Goal: Task Accomplishment & Management: Complete application form

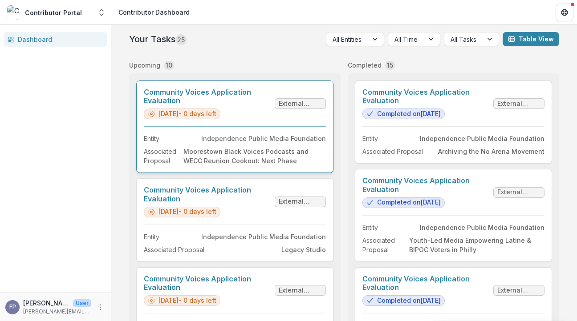
click at [252, 105] on link "Community Voices Application Evaluation" at bounding box center [207, 96] width 127 height 17
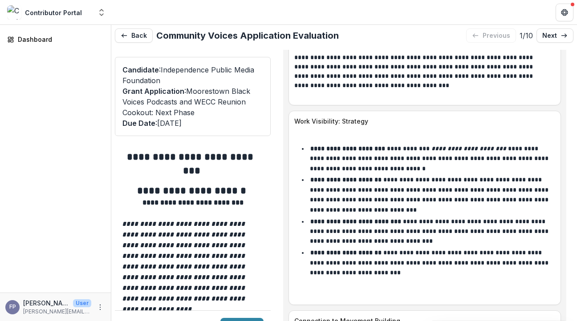
scroll to position [5499, 0]
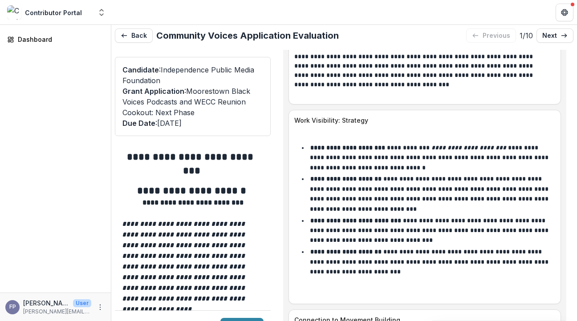
click at [468, 247] on li "**********" at bounding box center [428, 272] width 251 height 50
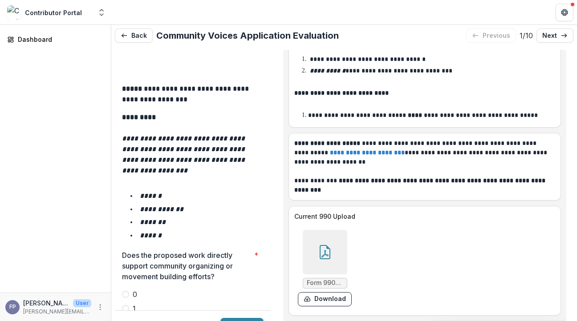
scroll to position [1445, 0]
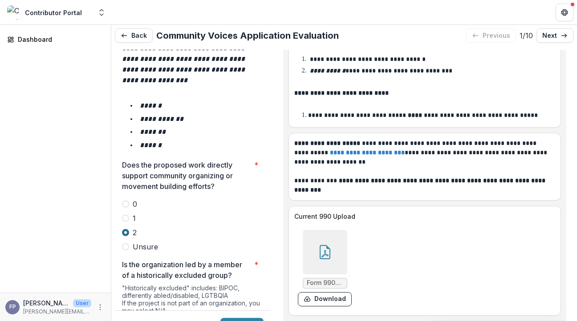
scroll to position [1542, 0]
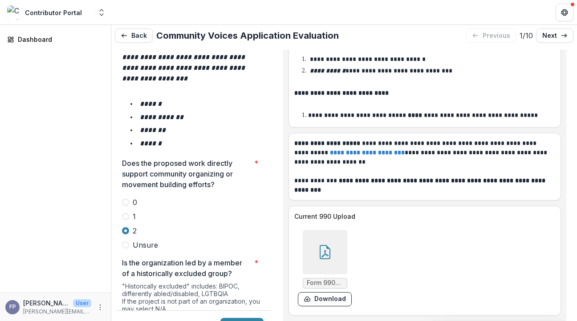
click at [125, 318] on span at bounding box center [125, 321] width 7 height 7
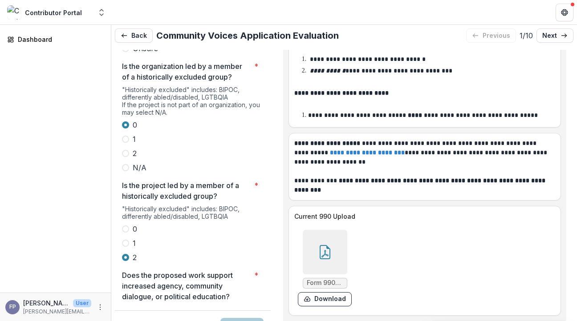
scroll to position [1739, 0]
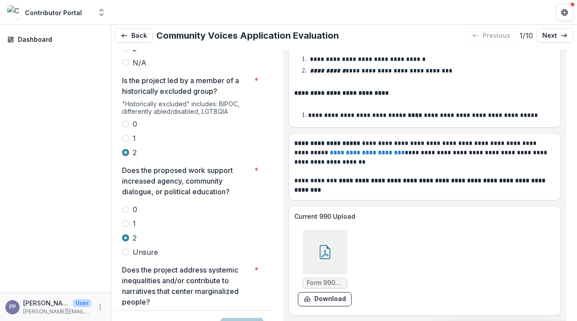
scroll to position [1844, 0]
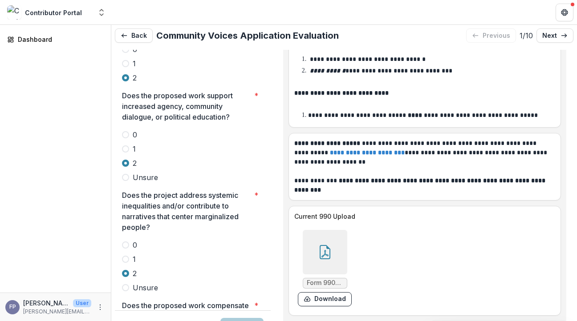
scroll to position [2000, 0]
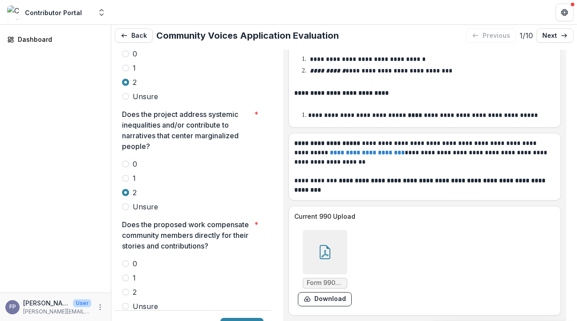
click at [125, 287] on label "2" at bounding box center [193, 292] width 142 height 11
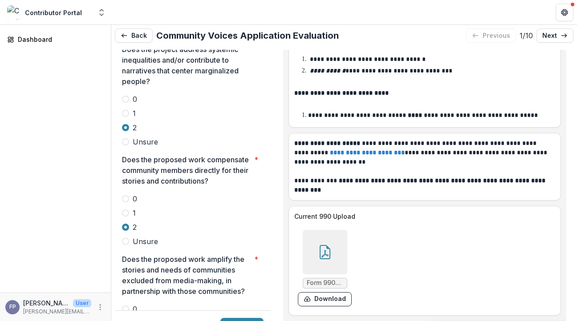
scroll to position [2067, 0]
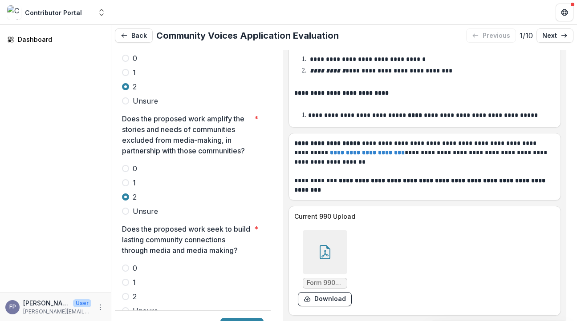
scroll to position [2209, 0]
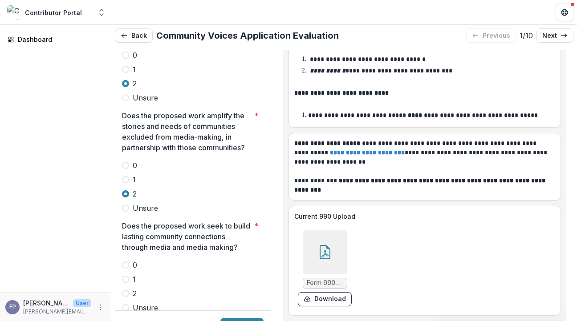
click at [123, 290] on span at bounding box center [125, 293] width 7 height 7
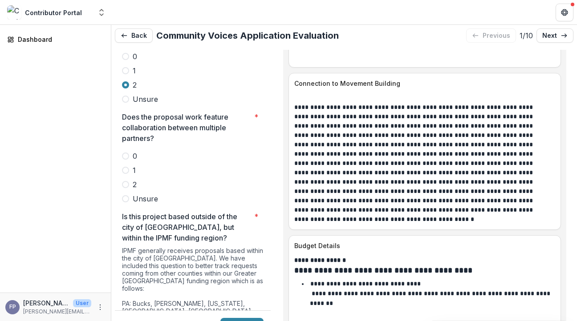
scroll to position [2389, 0]
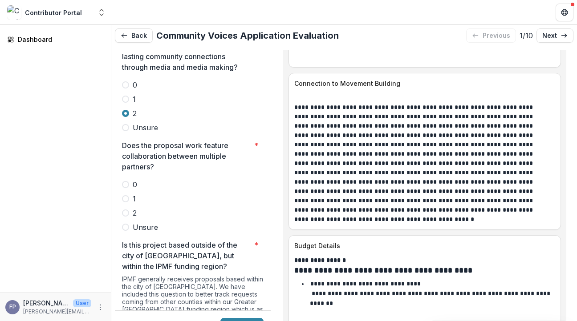
click at [126, 210] on span at bounding box center [125, 213] width 7 height 7
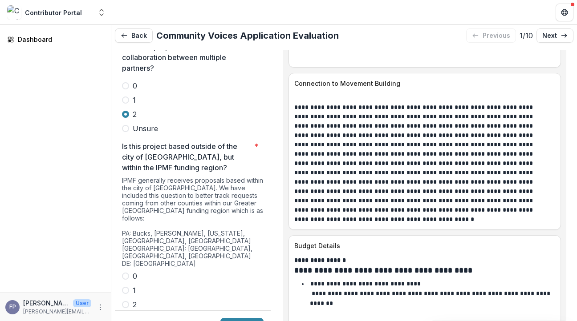
scroll to position [2505, 0]
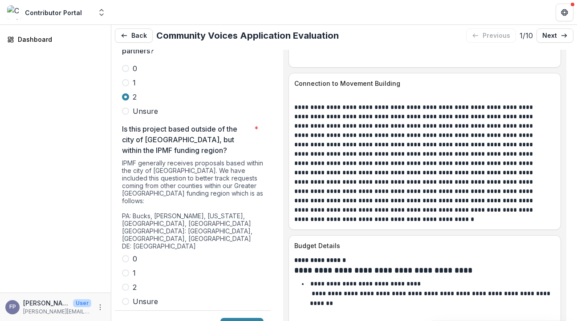
click at [125, 284] on span at bounding box center [125, 287] width 7 height 7
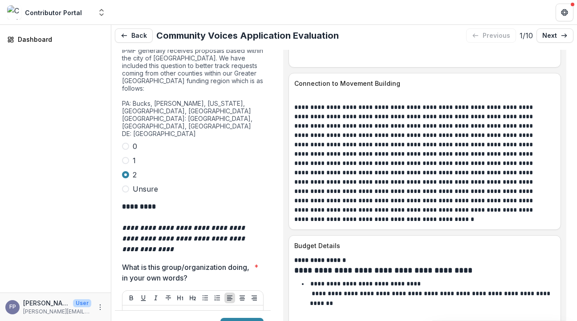
scroll to position [2619, 0]
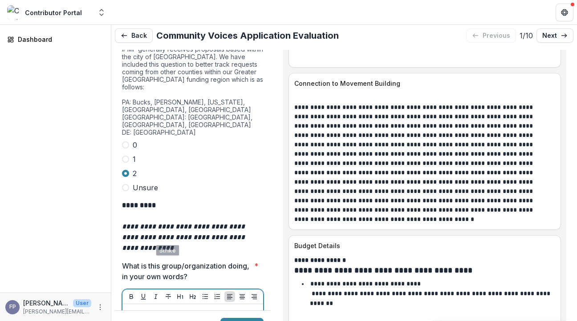
click at [156, 308] on p at bounding box center [193, 313] width 134 height 10
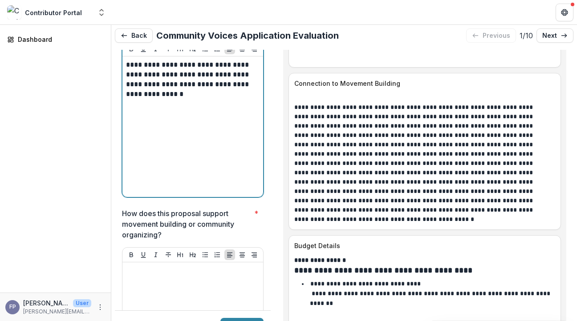
scroll to position [2922, 0]
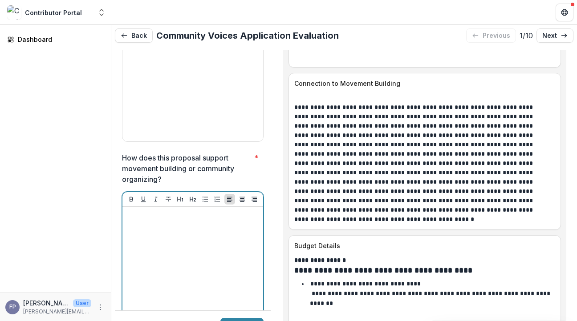
click at [162, 219] on div at bounding box center [193, 277] width 134 height 134
click at [203, 210] on p "**********" at bounding box center [191, 224] width 131 height 29
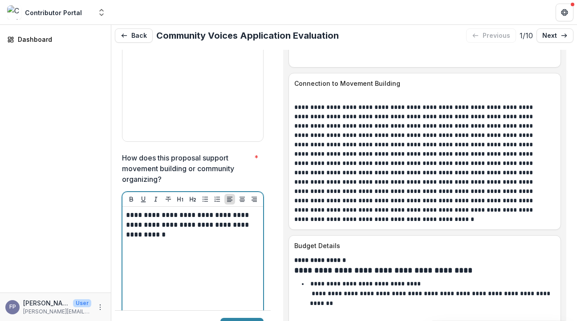
click at [188, 210] on p "**********" at bounding box center [191, 224] width 131 height 29
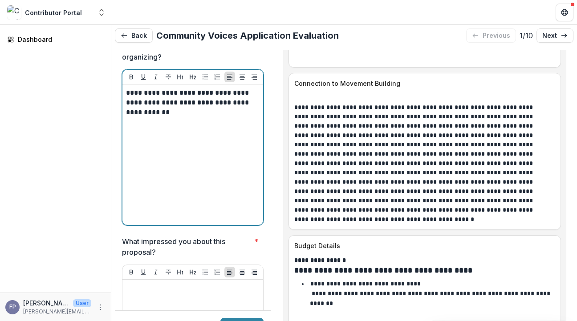
scroll to position [3051, 0]
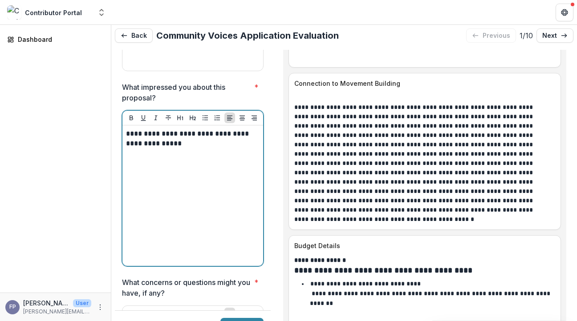
scroll to position [3200, 0]
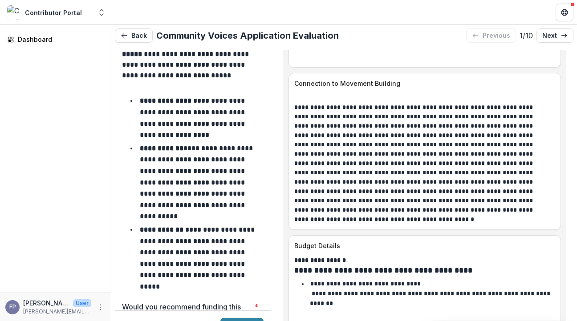
scroll to position [3731, 0]
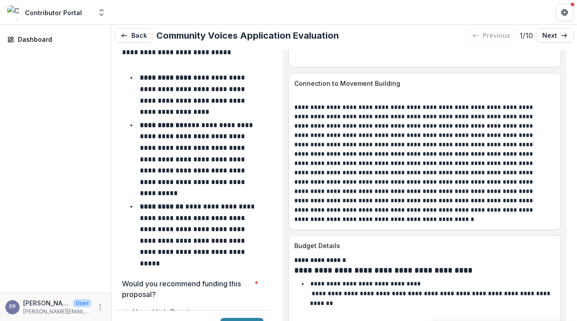
click at [125, 309] on span at bounding box center [125, 312] width 7 height 7
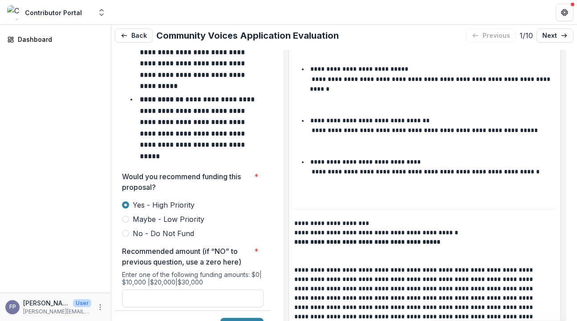
scroll to position [6574, 0]
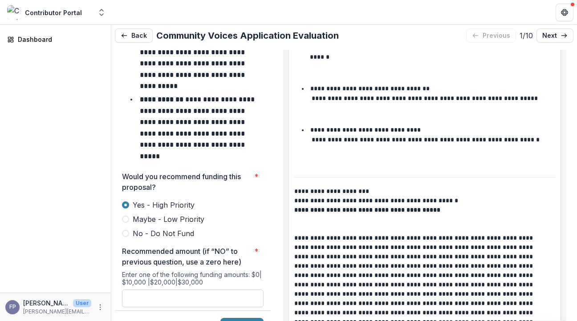
click at [170, 290] on input "Recommended amount (if “NO” to previous question, use a zero here) *" at bounding box center [193, 299] width 142 height 18
type input "*******"
click at [231, 318] on button "Submit" at bounding box center [241, 325] width 43 height 14
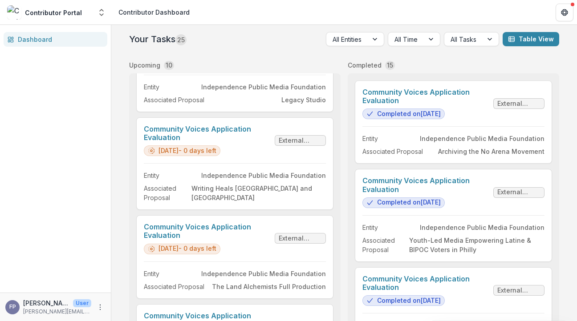
scroll to position [151, 0]
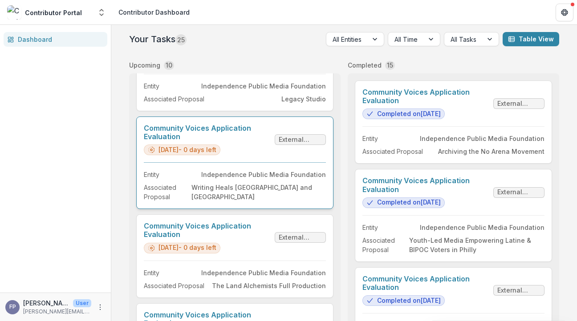
click at [262, 141] on link "Community Voices Application Evaluation" at bounding box center [207, 132] width 127 height 17
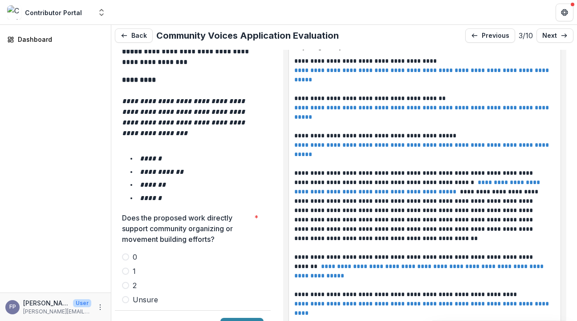
scroll to position [1530, 0]
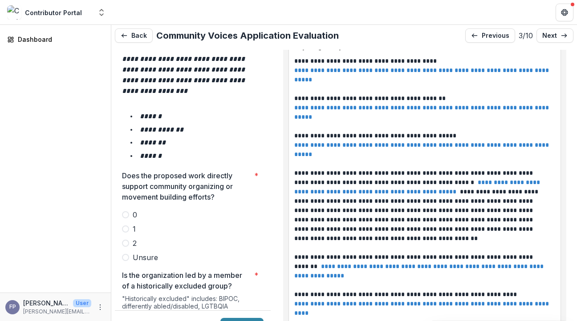
click at [127, 226] on span at bounding box center [125, 229] width 7 height 7
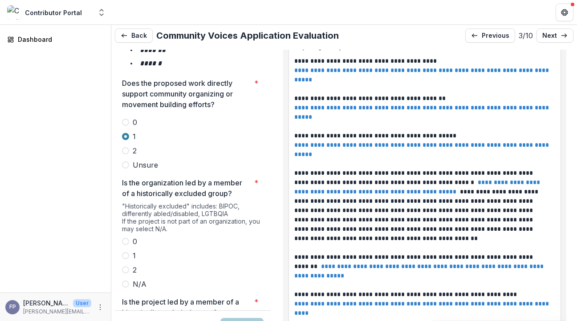
scroll to position [1624, 0]
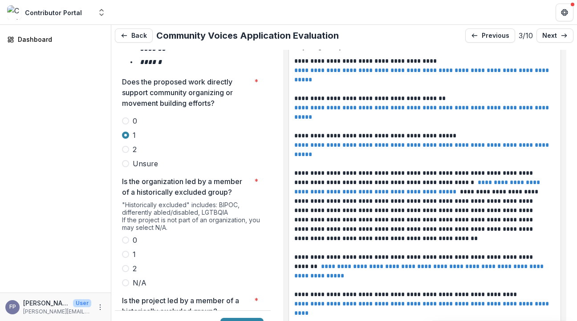
click at [126, 265] on span at bounding box center [125, 268] width 7 height 7
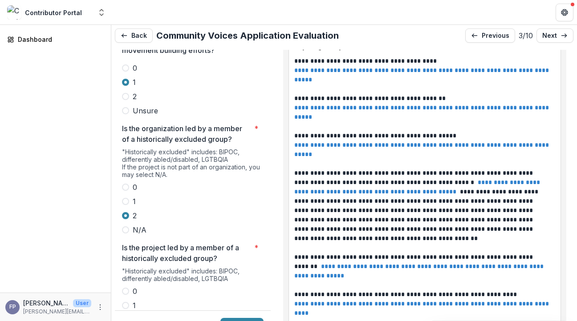
scroll to position [1684, 0]
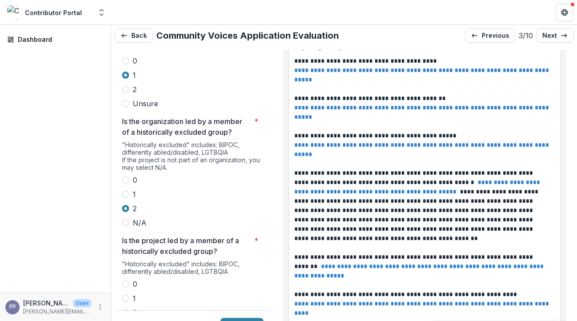
click at [124, 309] on span at bounding box center [125, 312] width 7 height 7
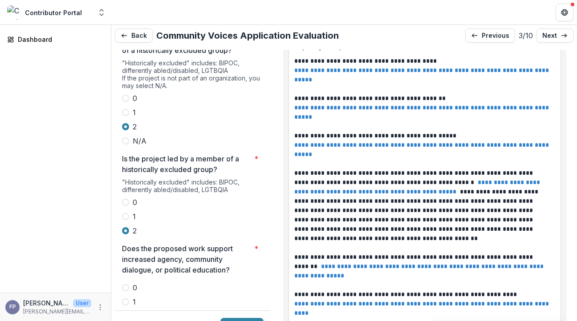
scroll to position [1768, 0]
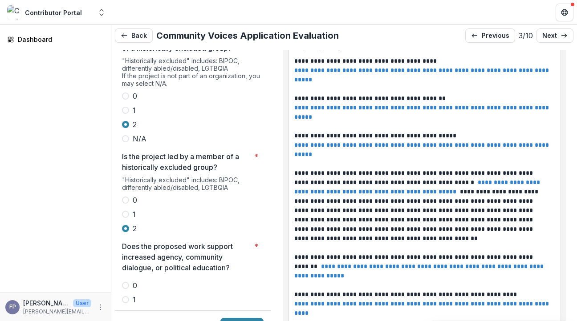
click at [125, 311] on span at bounding box center [125, 314] width 7 height 7
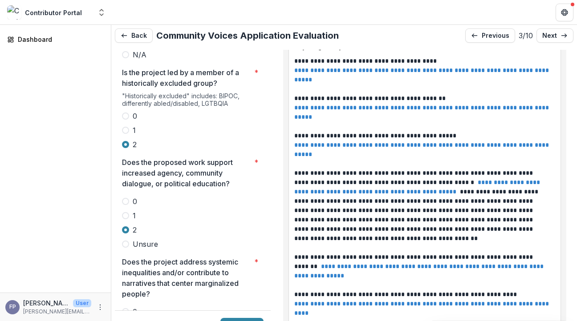
scroll to position [1855, 0]
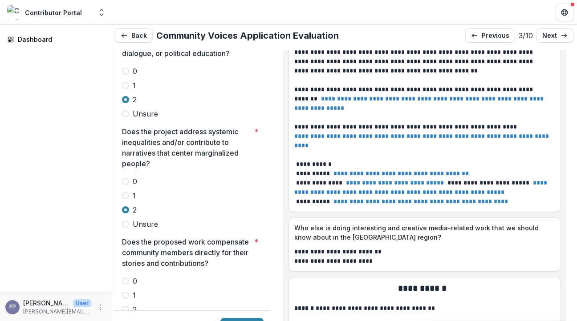
scroll to position [5841, 0]
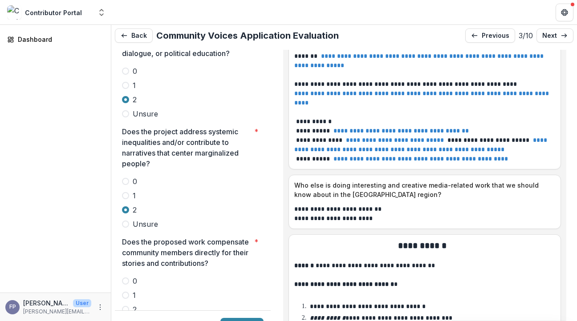
click at [126, 306] on span at bounding box center [125, 309] width 7 height 7
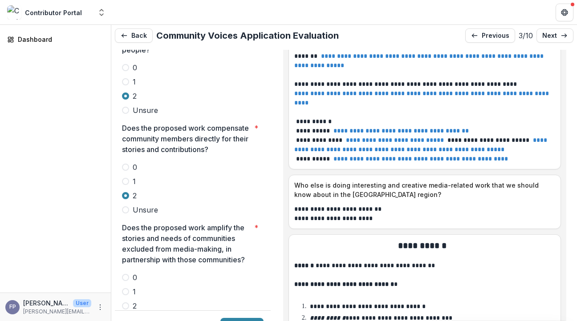
scroll to position [2111, 0]
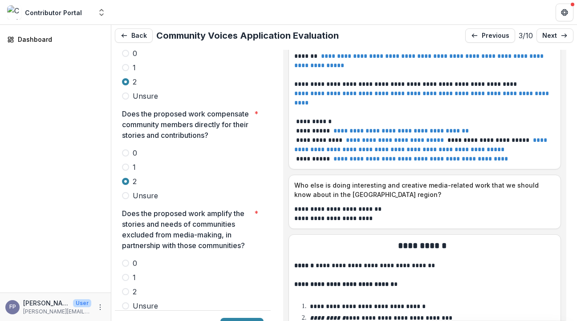
click at [125, 288] on span at bounding box center [125, 291] width 7 height 7
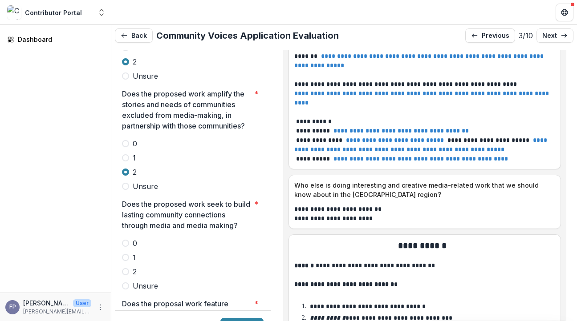
scroll to position [2233, 0]
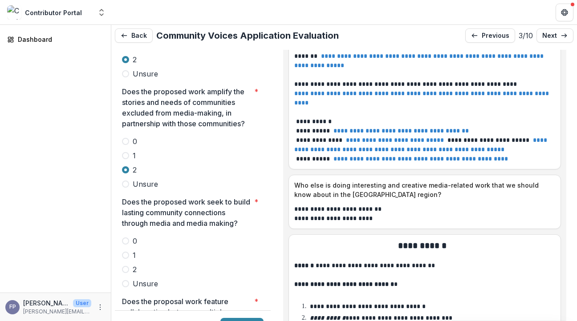
click at [126, 266] on span at bounding box center [125, 269] width 7 height 7
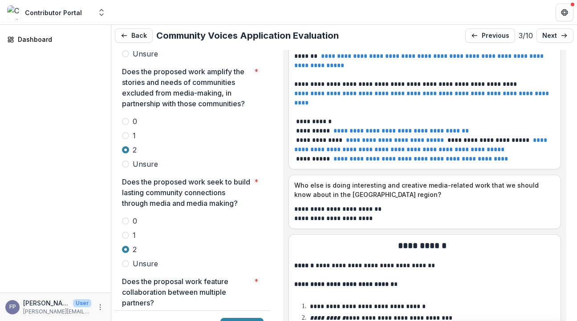
scroll to position [2266, 0]
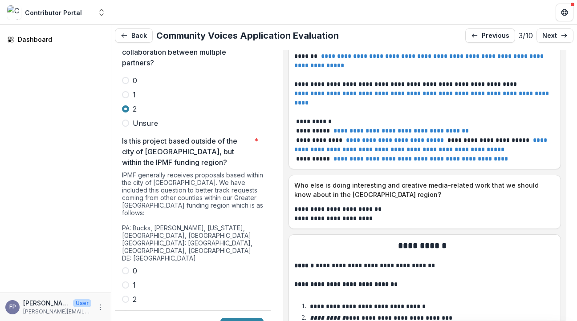
scroll to position [2497, 0]
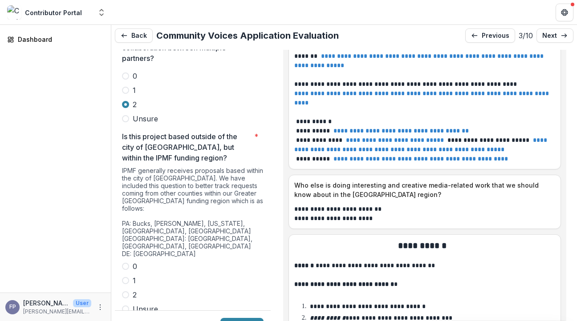
click at [125, 261] on label "0" at bounding box center [193, 266] width 142 height 11
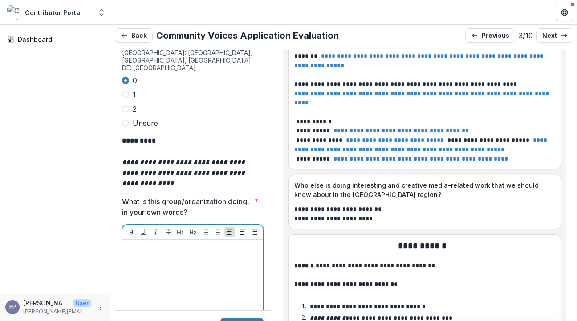
click at [164, 243] on div at bounding box center [193, 310] width 134 height 134
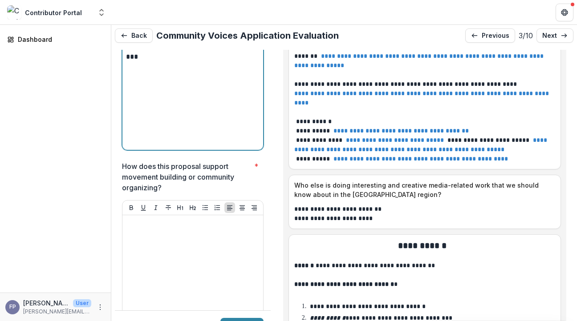
scroll to position [2939, 0]
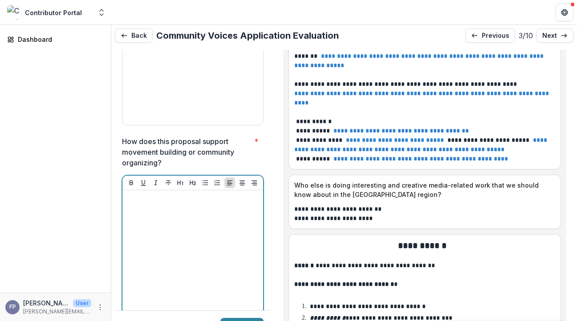
click at [164, 223] on div at bounding box center [193, 261] width 134 height 134
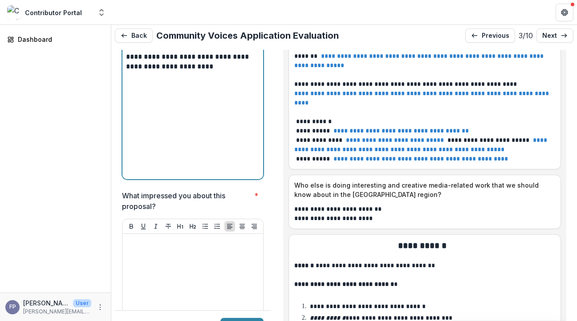
scroll to position [3092, 0]
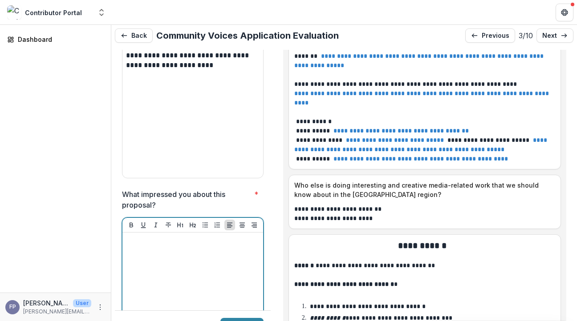
click at [142, 236] on div at bounding box center [193, 303] width 134 height 134
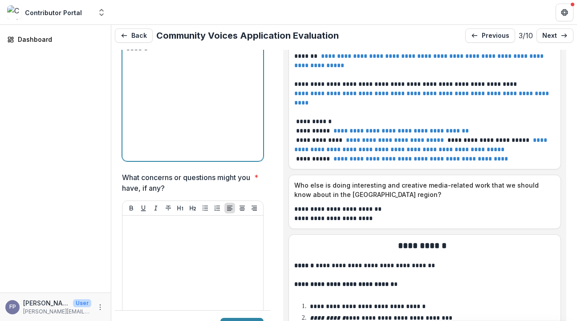
scroll to position [3312, 0]
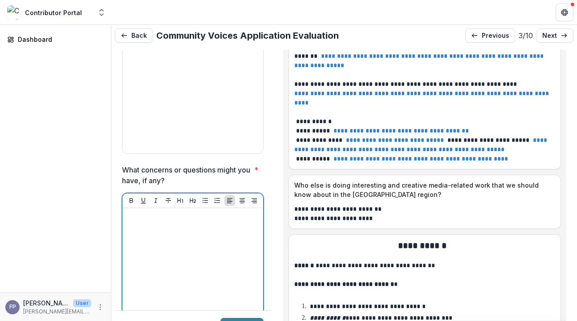
click at [142, 236] on div at bounding box center [193, 279] width 134 height 134
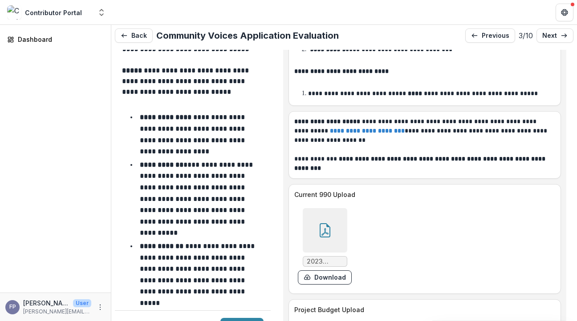
scroll to position [6109, 0]
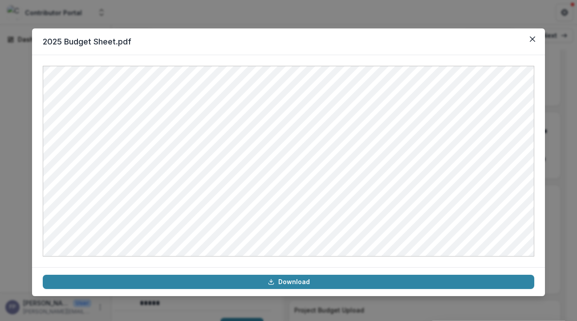
click at [19, 176] on div "2025 Budget Sheet.pdf Download" at bounding box center [288, 160] width 577 height 321
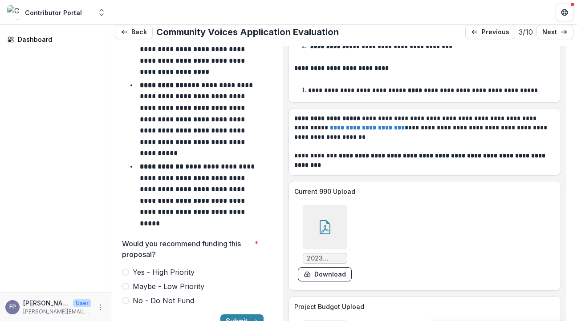
scroll to position [3775, 0]
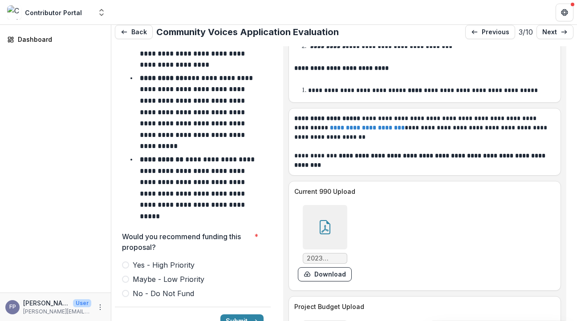
click at [126, 262] on span at bounding box center [125, 265] width 7 height 7
type input "*******"
click at [243, 315] on button "Submit" at bounding box center [241, 322] width 43 height 14
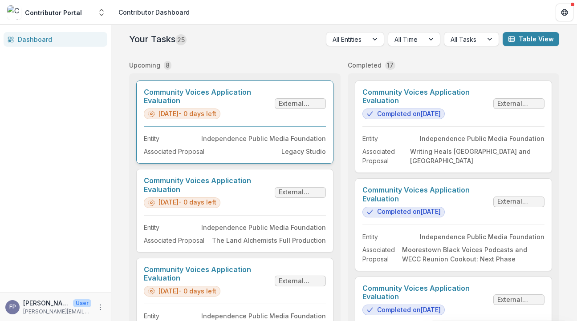
click at [253, 105] on link "Community Voices Application Evaluation" at bounding box center [207, 96] width 127 height 17
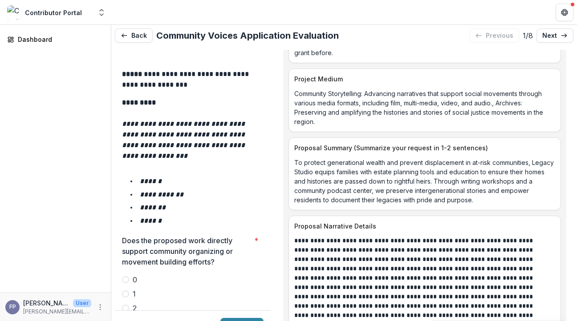
scroll to position [1499, 0]
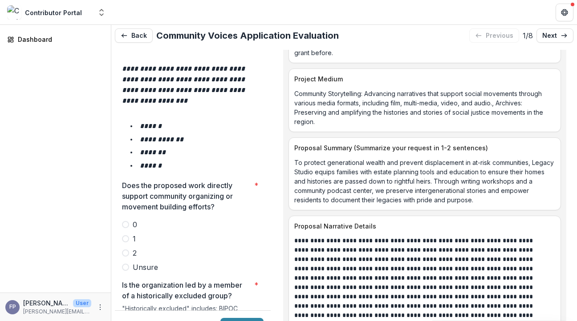
click at [126, 235] on span at bounding box center [125, 238] width 7 height 7
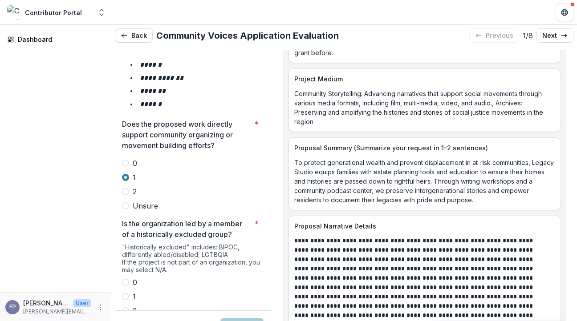
scroll to position [1567, 0]
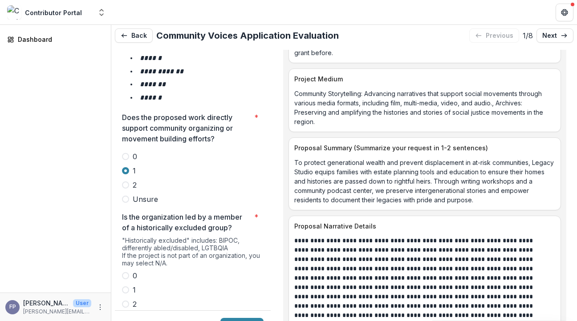
click at [125, 299] on label "2" at bounding box center [193, 304] width 142 height 11
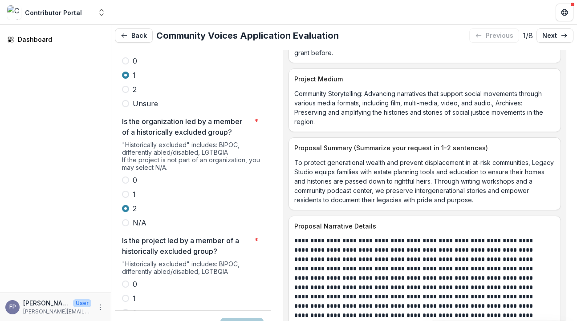
scroll to position [1689, 0]
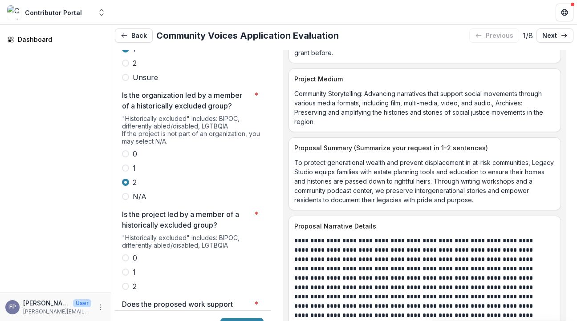
click at [125, 283] on span at bounding box center [125, 286] width 7 height 7
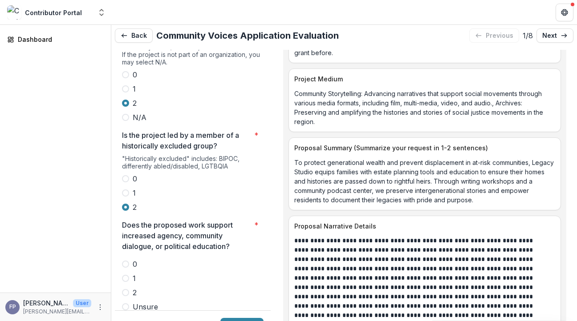
scroll to position [1771, 0]
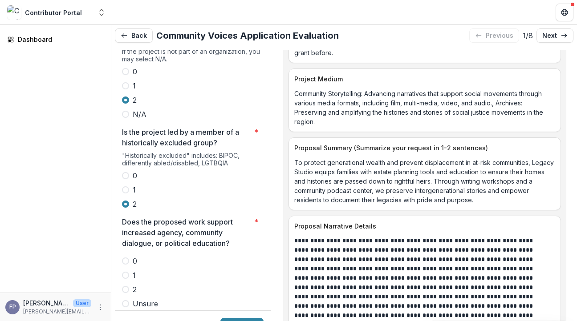
click at [125, 272] on span at bounding box center [125, 275] width 7 height 7
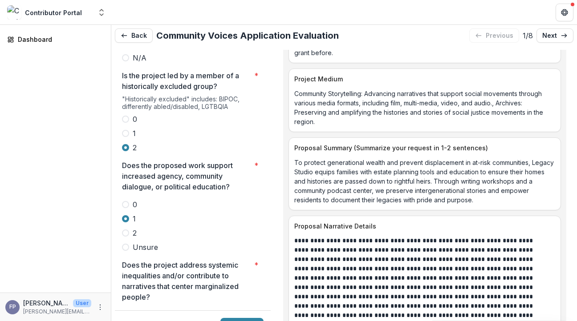
scroll to position [1838, 0]
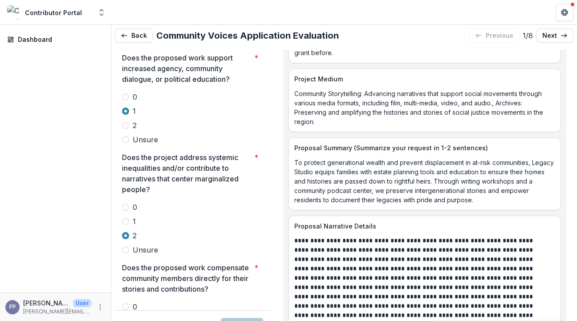
scroll to position [1937, 0]
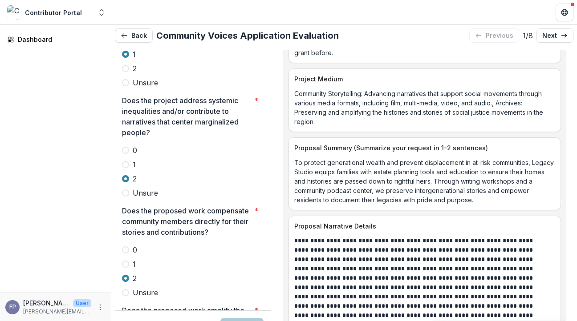
scroll to position [2033, 0]
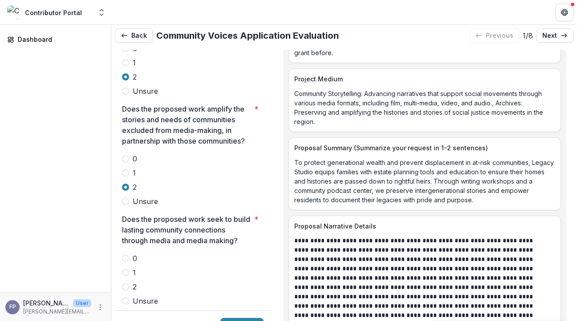
scroll to position [2212, 0]
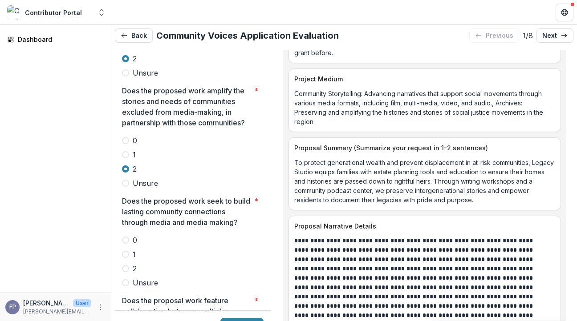
click at [122, 263] on label "2" at bounding box center [193, 268] width 142 height 11
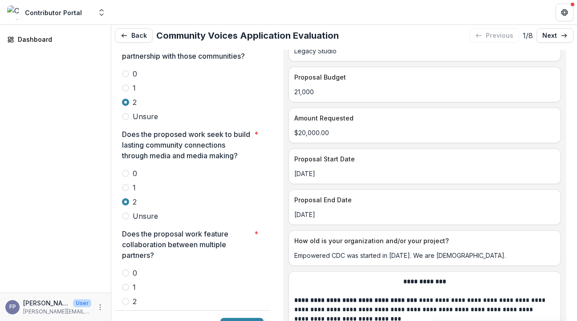
scroll to position [4193, 0]
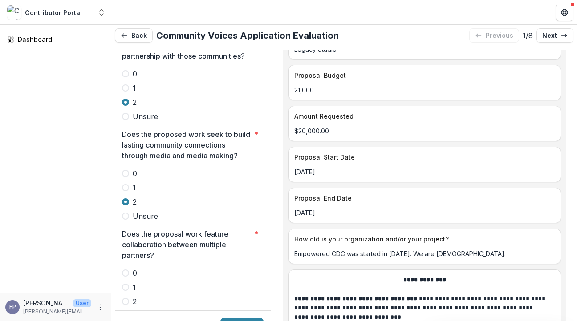
click at [125, 298] on span at bounding box center [125, 301] width 7 height 7
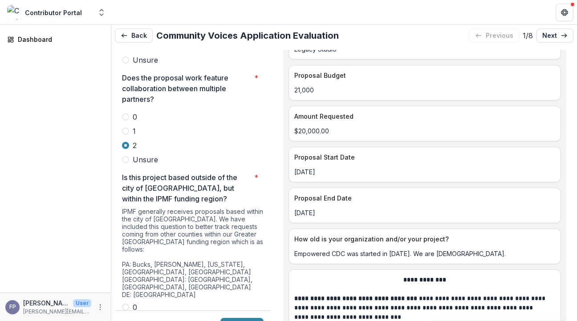
scroll to position [2438, 0]
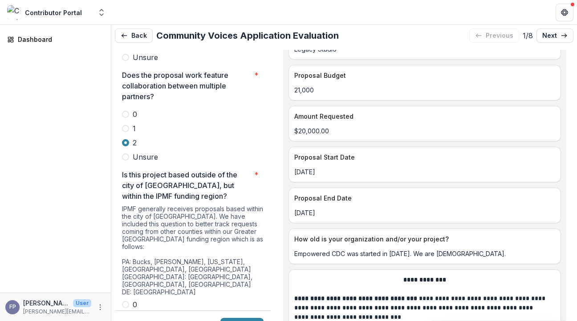
click at [125, 301] on span at bounding box center [125, 304] width 7 height 7
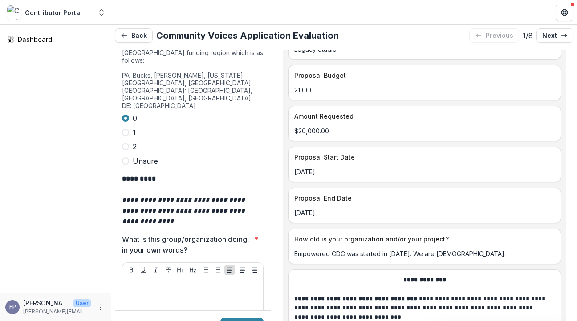
scroll to position [2628, 0]
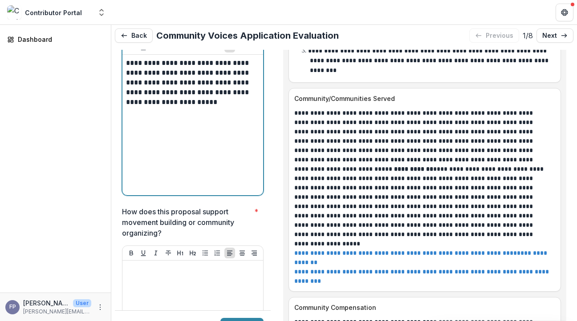
scroll to position [2848, 0]
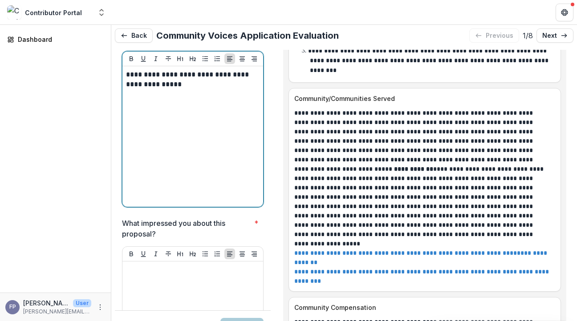
scroll to position [3097, 0]
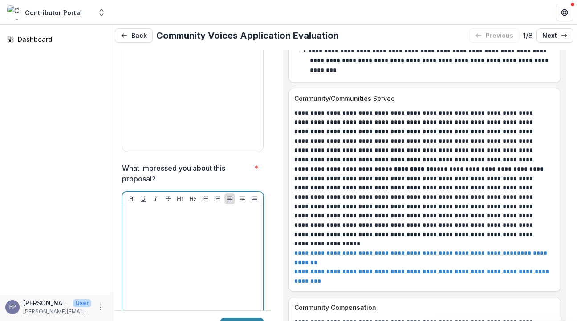
click at [188, 210] on div at bounding box center [193, 277] width 134 height 134
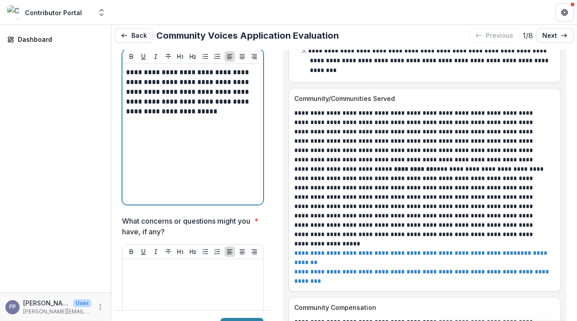
scroll to position [3268, 0]
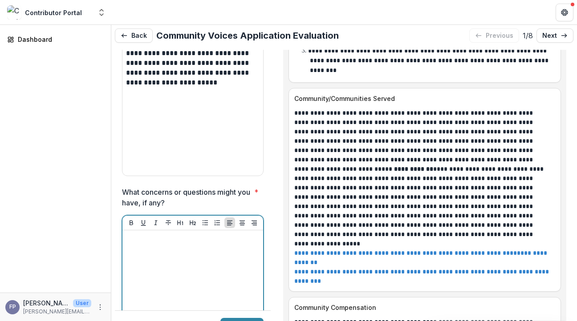
click at [154, 234] on div at bounding box center [193, 301] width 134 height 134
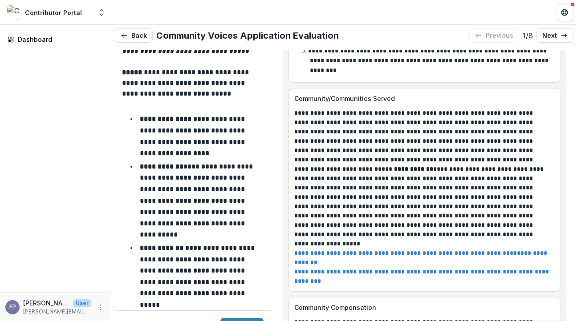
scroll to position [3677, 0]
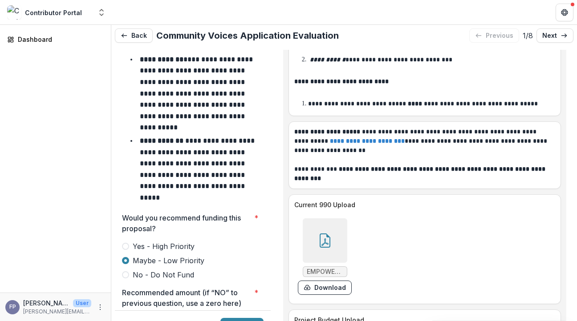
scroll to position [6458, 0]
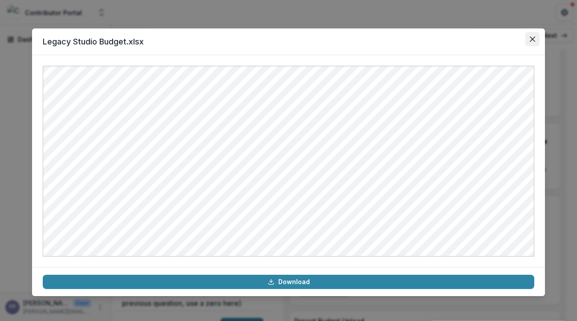
click at [532, 38] on icon "Close" at bounding box center [532, 38] width 5 height 5
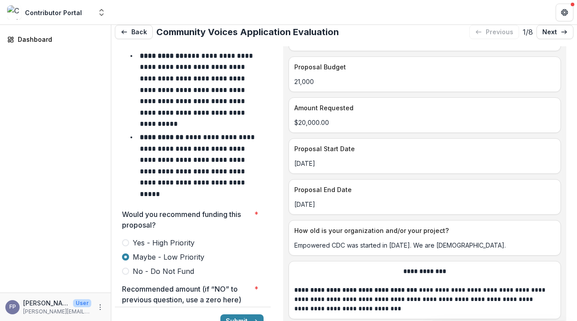
scroll to position [4041, 0]
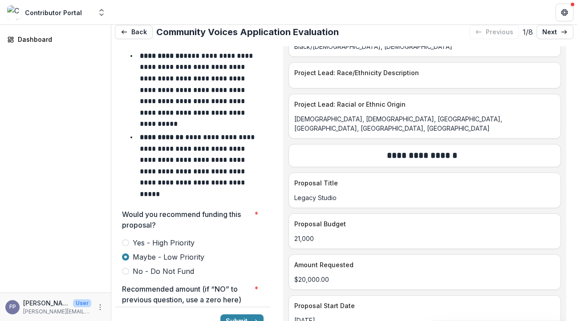
type input "*******"
click at [228, 315] on button "Submit" at bounding box center [241, 322] width 43 height 14
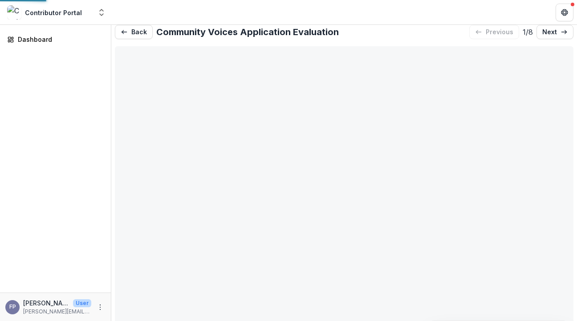
type input "*******"
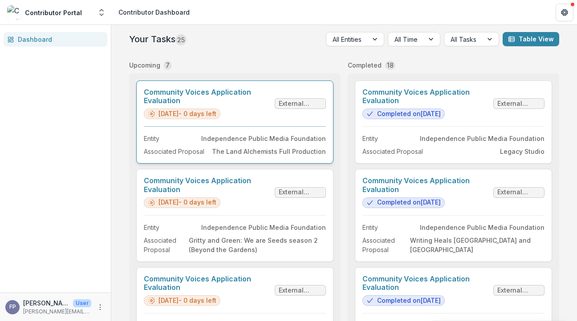
click at [252, 105] on link "Community Voices Application Evaluation" at bounding box center [207, 96] width 127 height 17
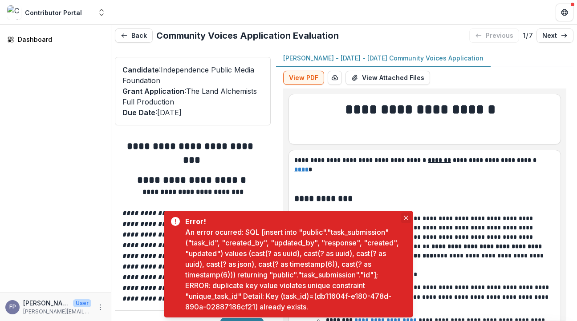
click at [407, 218] on icon "Close" at bounding box center [406, 218] width 4 height 4
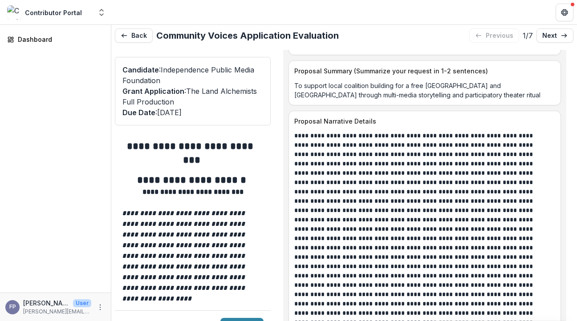
scroll to position [4384, 0]
